Goal: Task Accomplishment & Management: Use online tool/utility

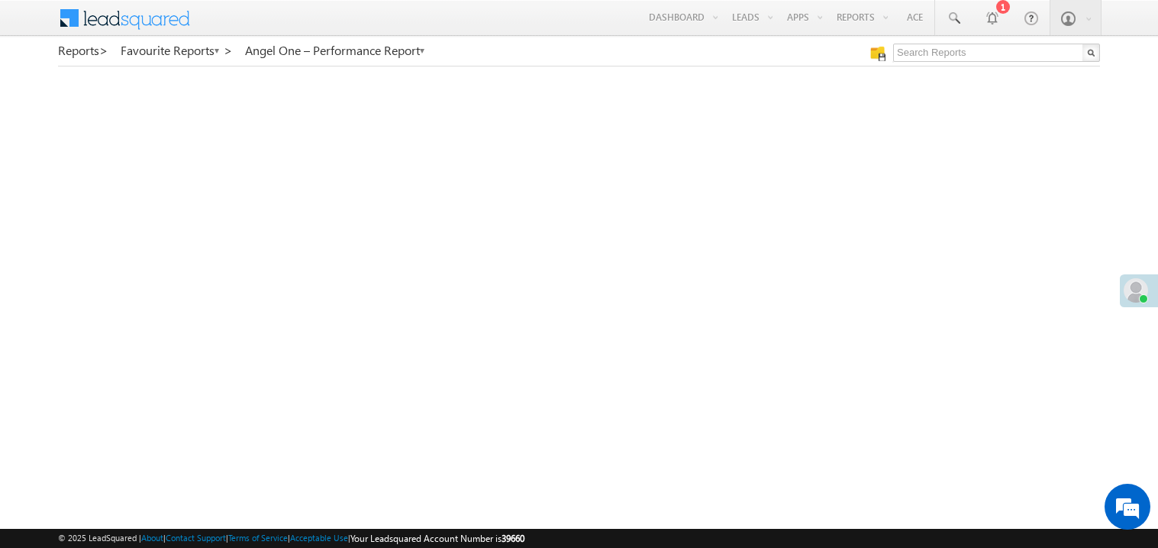
click at [0, 0] on link "My Favourite Reports" at bounding box center [0, 0] width 0 height 0
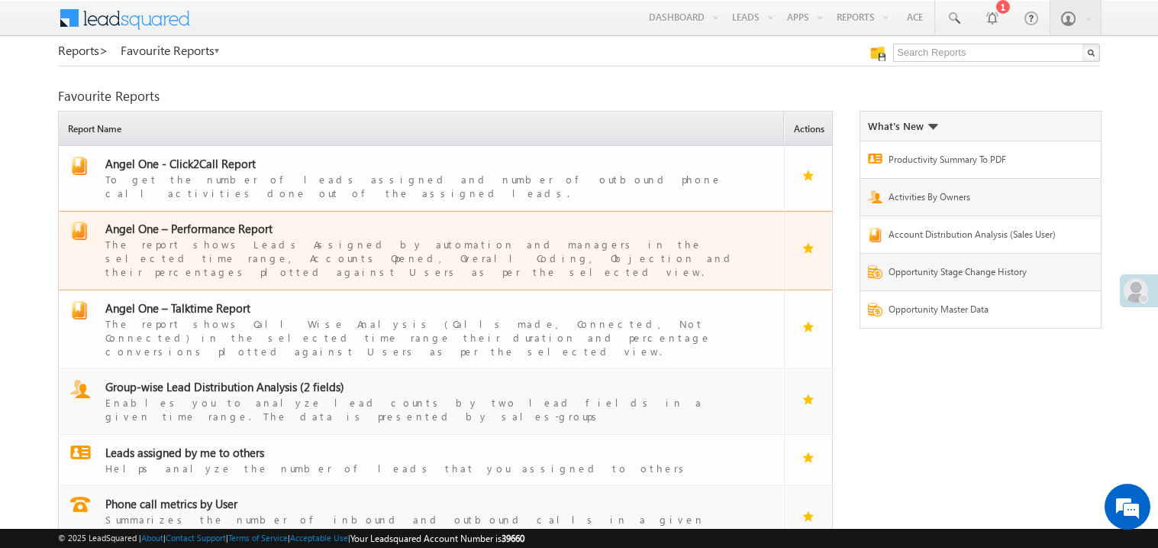
click at [219, 221] on span "Angel One – Performance Report" at bounding box center [188, 228] width 167 height 15
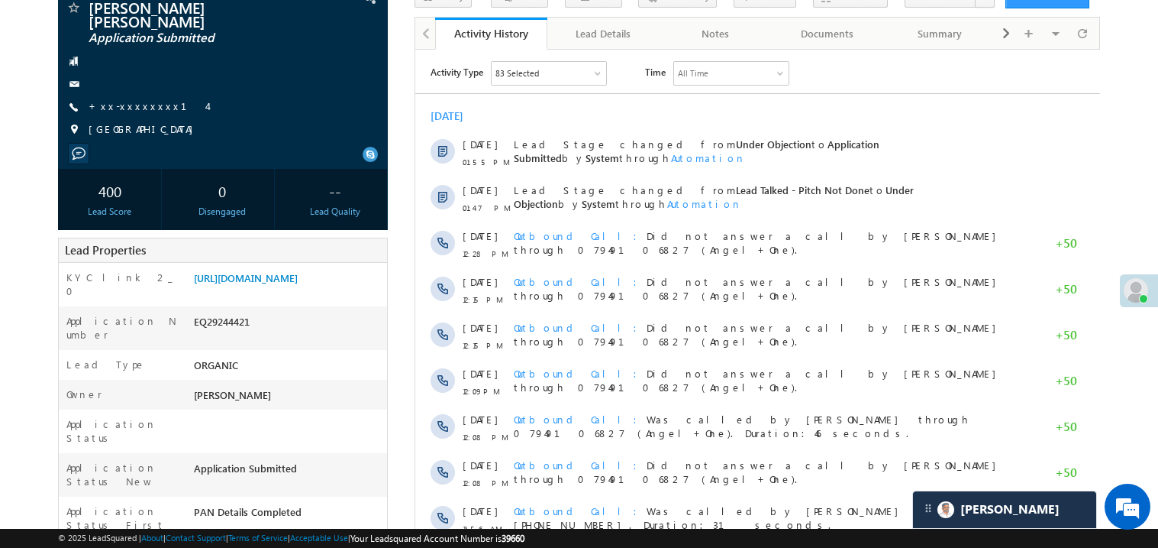
scroll to position [121, 0]
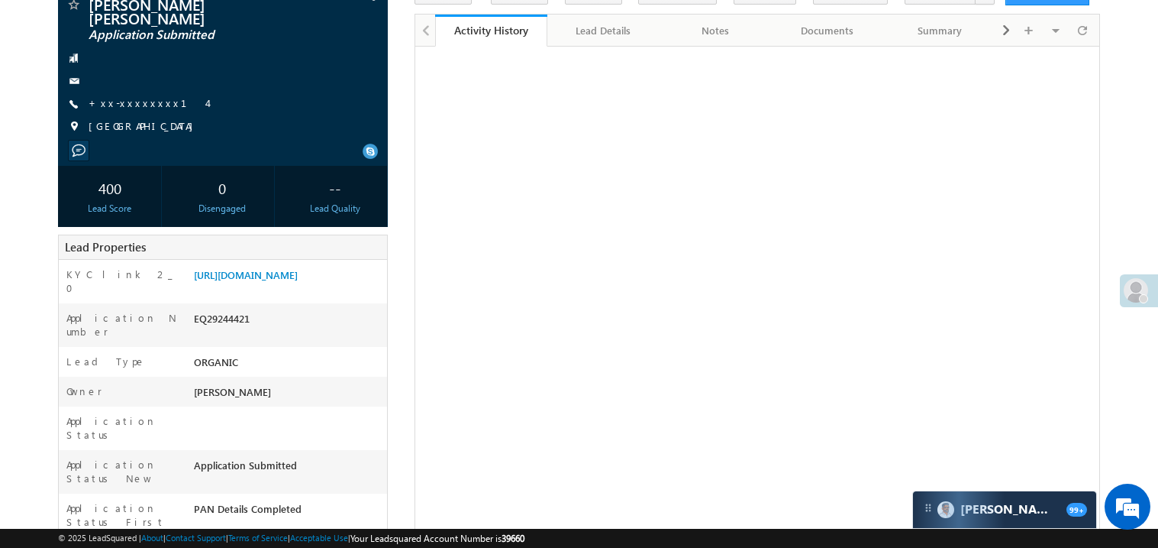
scroll to position [121, 0]
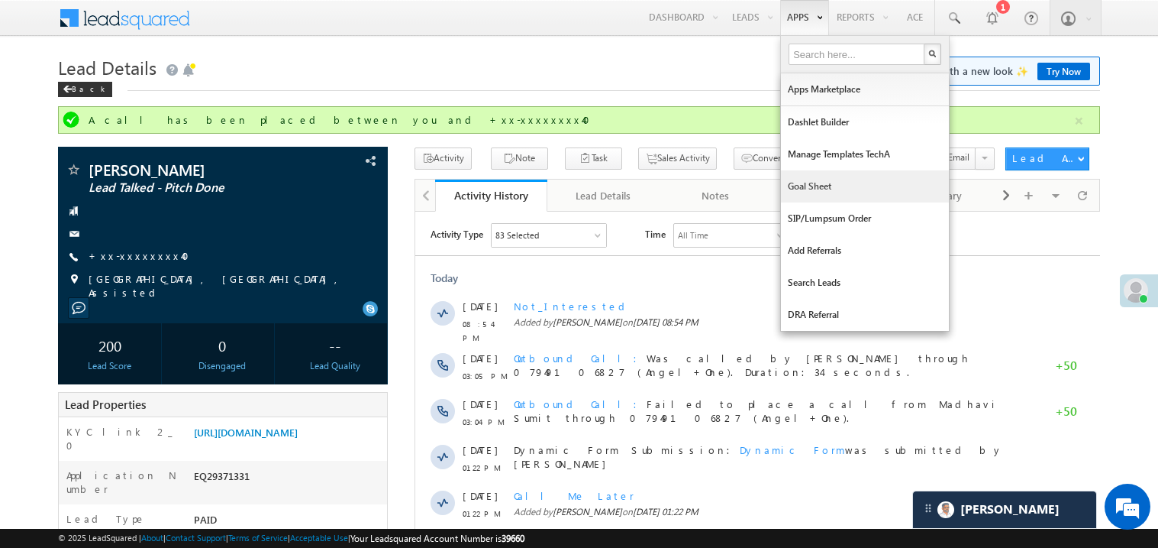
click at [810, 181] on link "Goal Sheet" at bounding box center [865, 186] width 168 height 32
